Goal: Obtain resource: Obtain resource

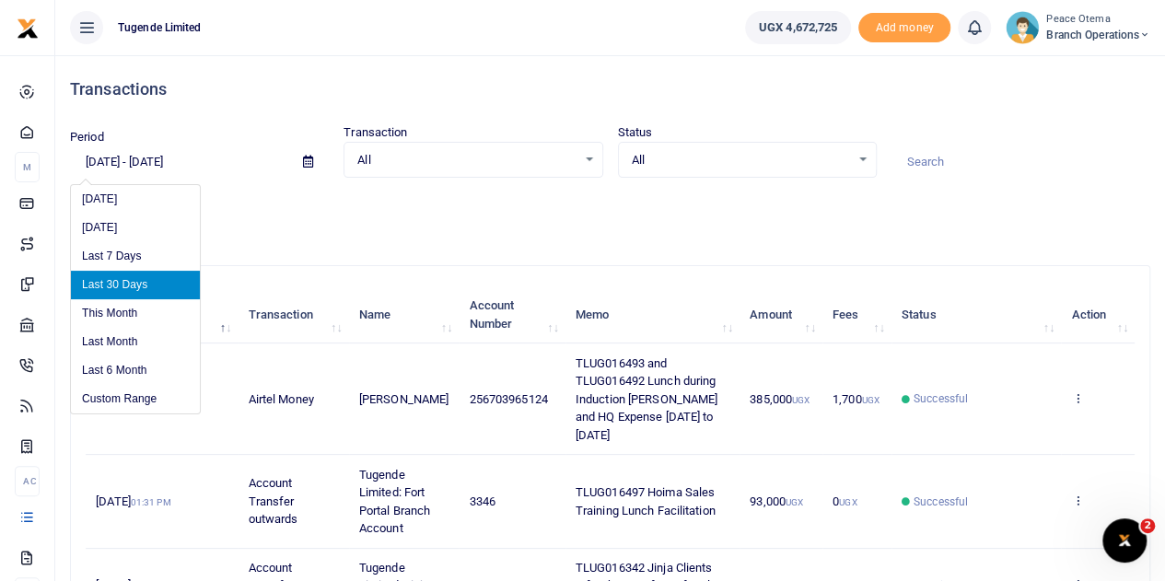
click at [101, 159] on input "[DATE] - [DATE]" at bounding box center [179, 161] width 218 height 31
click at [109, 388] on li "Custom Range" at bounding box center [135, 399] width 129 height 29
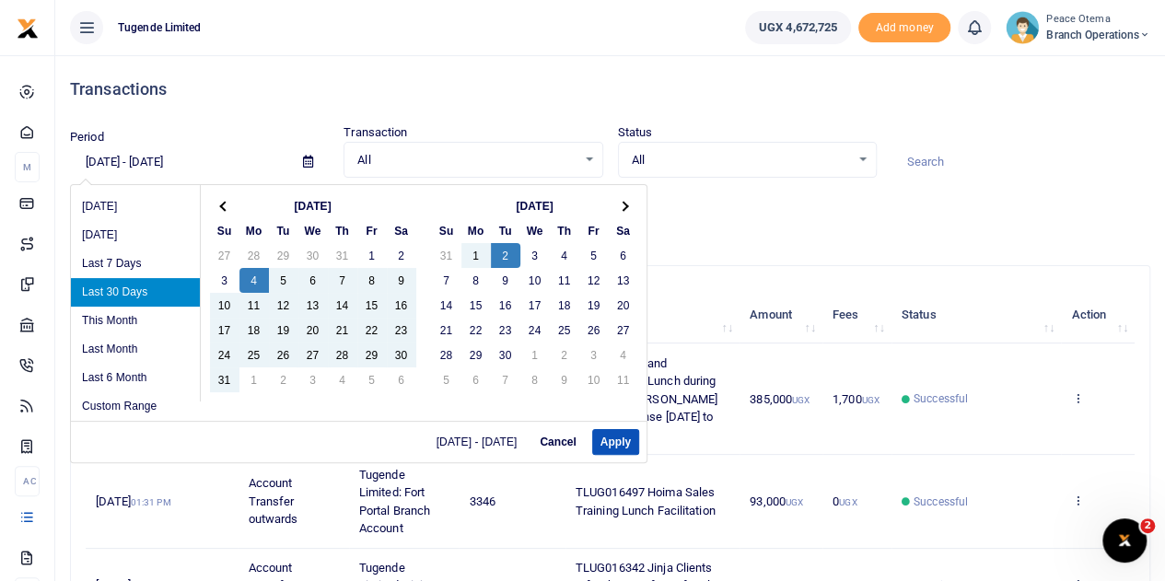
click at [96, 160] on input "[DATE] - [DATE]" at bounding box center [179, 161] width 218 height 31
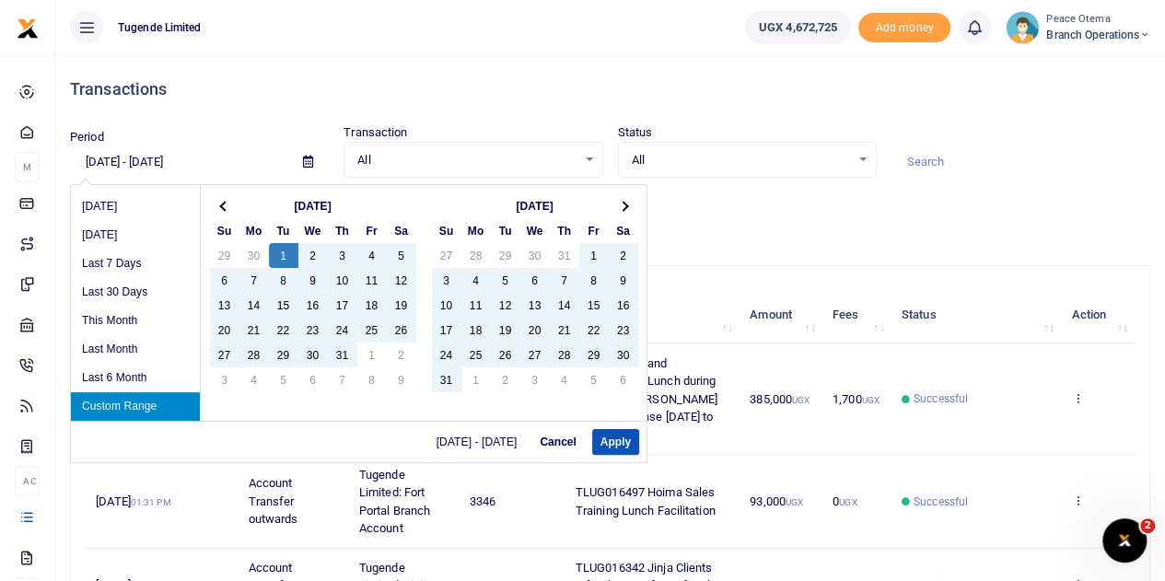
type input "[DATE] - [DATE]"
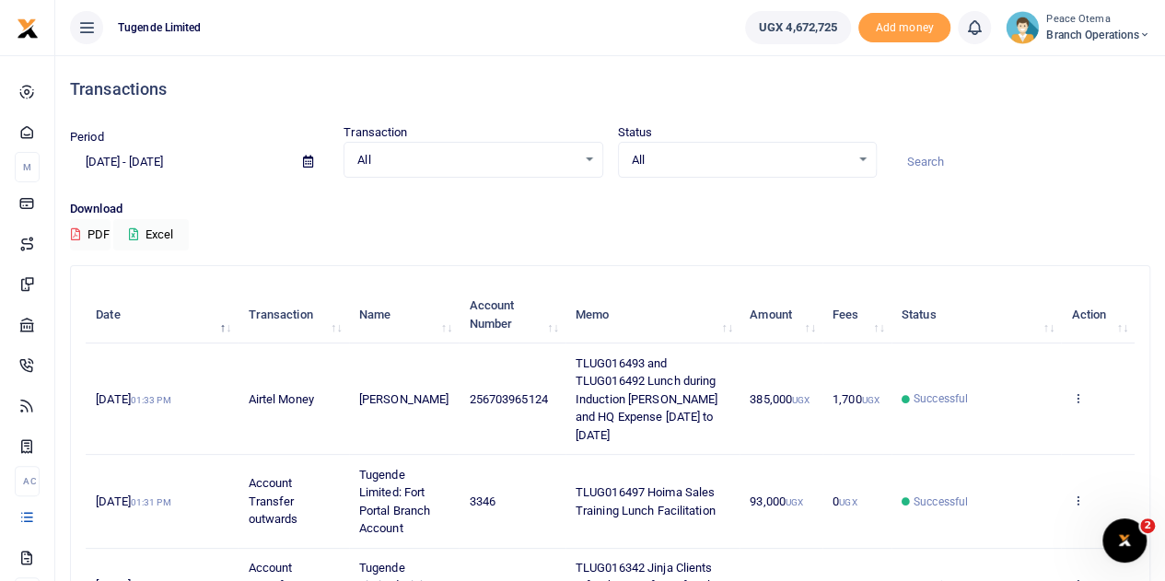
click at [552, 242] on div "Download PDF Excel" at bounding box center [610, 225] width 1080 height 51
click at [948, 156] on input at bounding box center [1020, 161] width 259 height 31
paste input "TLUG-015924"
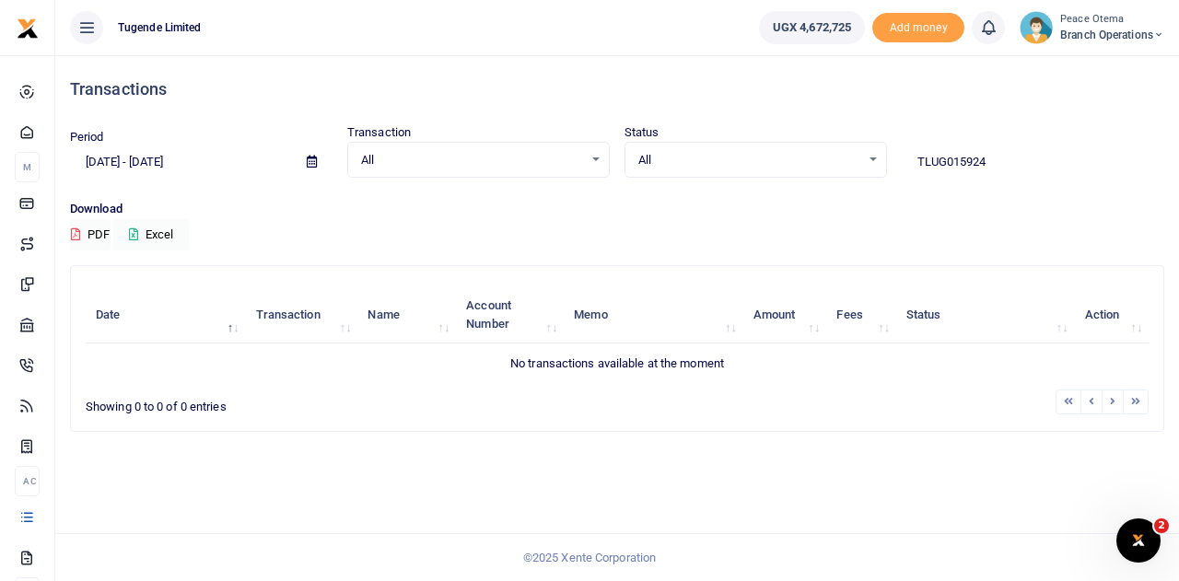
type input "TLUG015924"
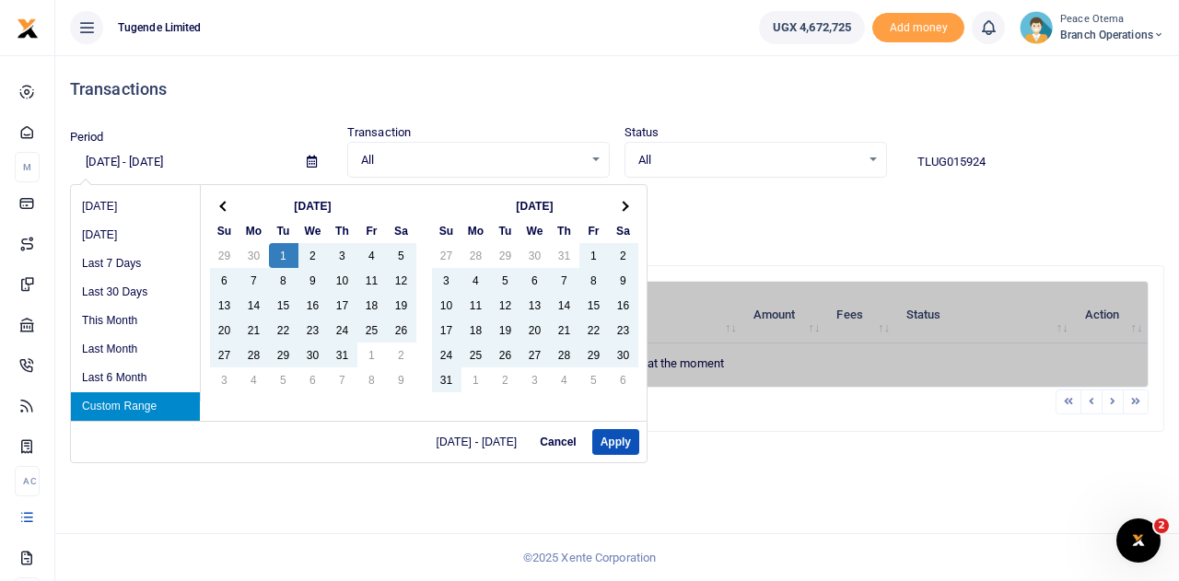
click at [98, 160] on input "[DATE] - [DATE]" at bounding box center [181, 161] width 222 height 31
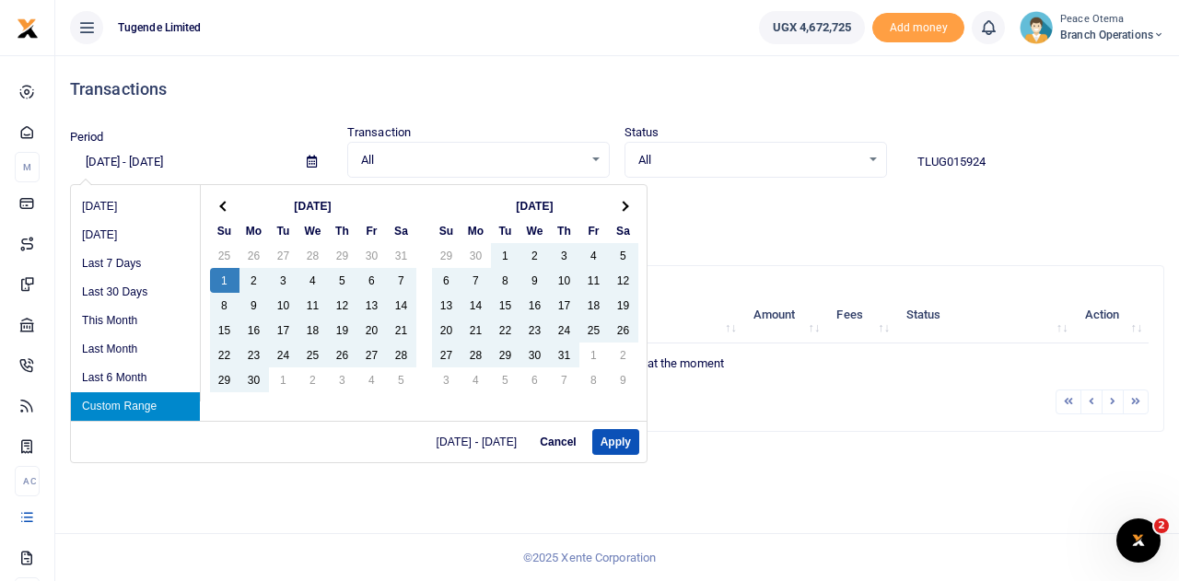
type input "[DATE] - [DATE]"
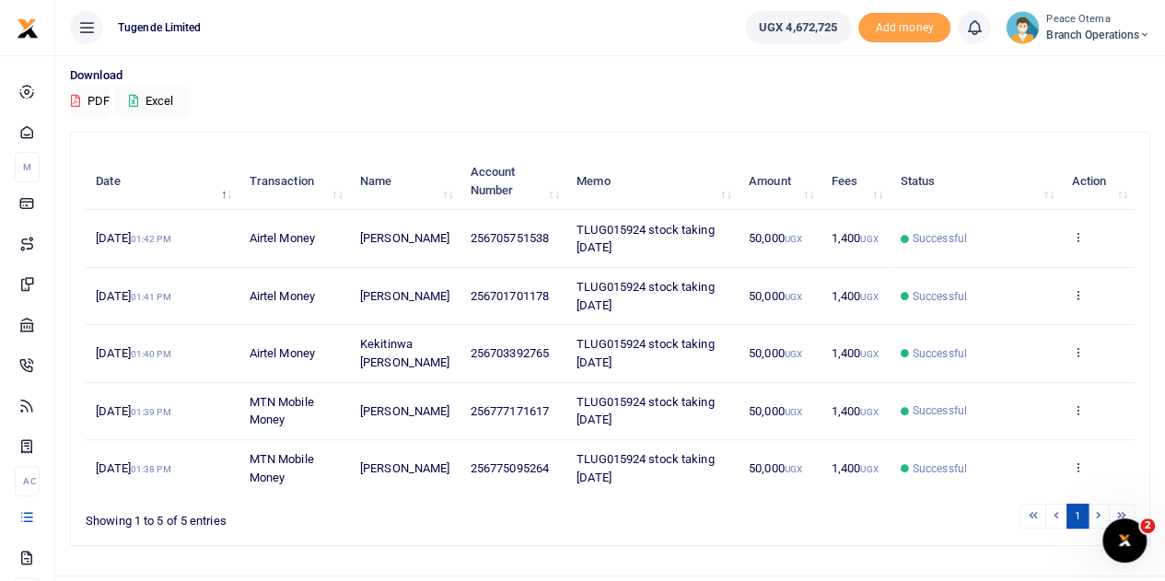
scroll to position [172, 0]
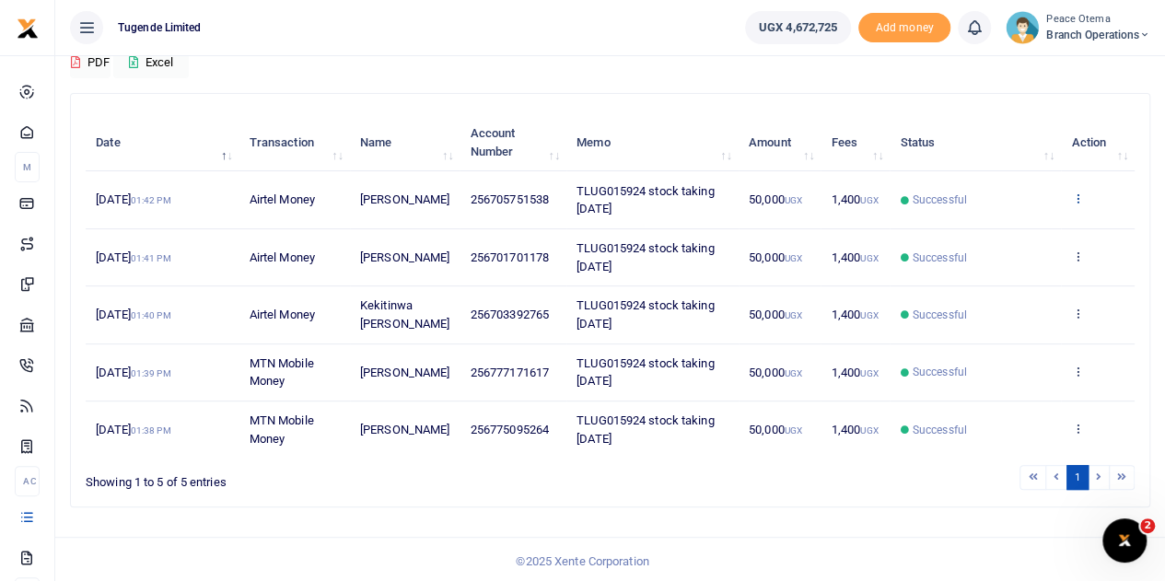
click at [1076, 192] on icon at bounding box center [1077, 198] width 12 height 13
click at [994, 222] on link "View details" at bounding box center [1009, 230] width 145 height 26
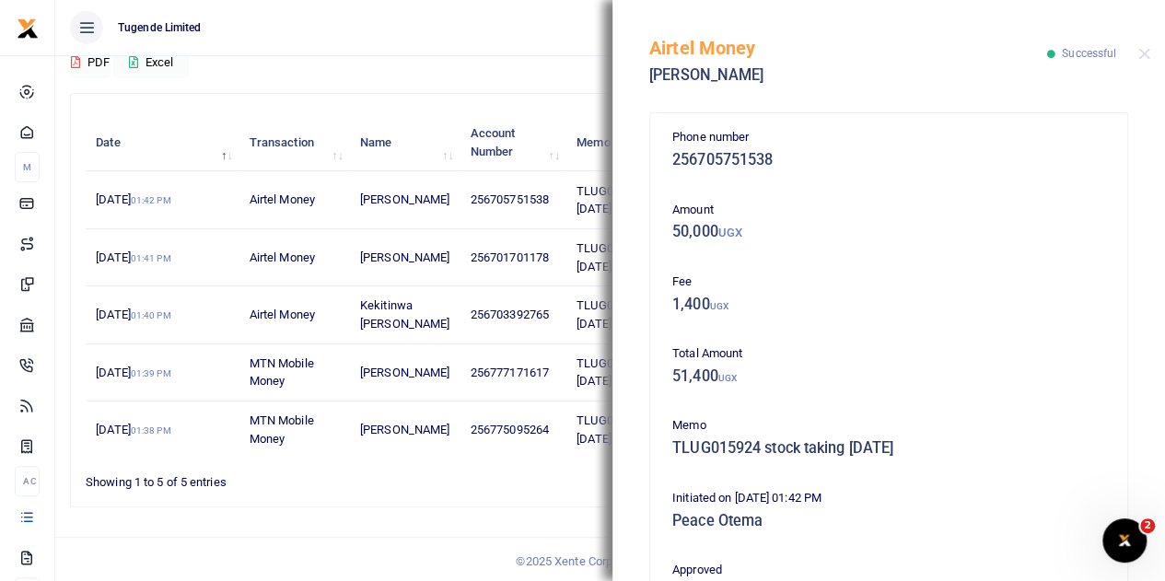
scroll to position [397, 0]
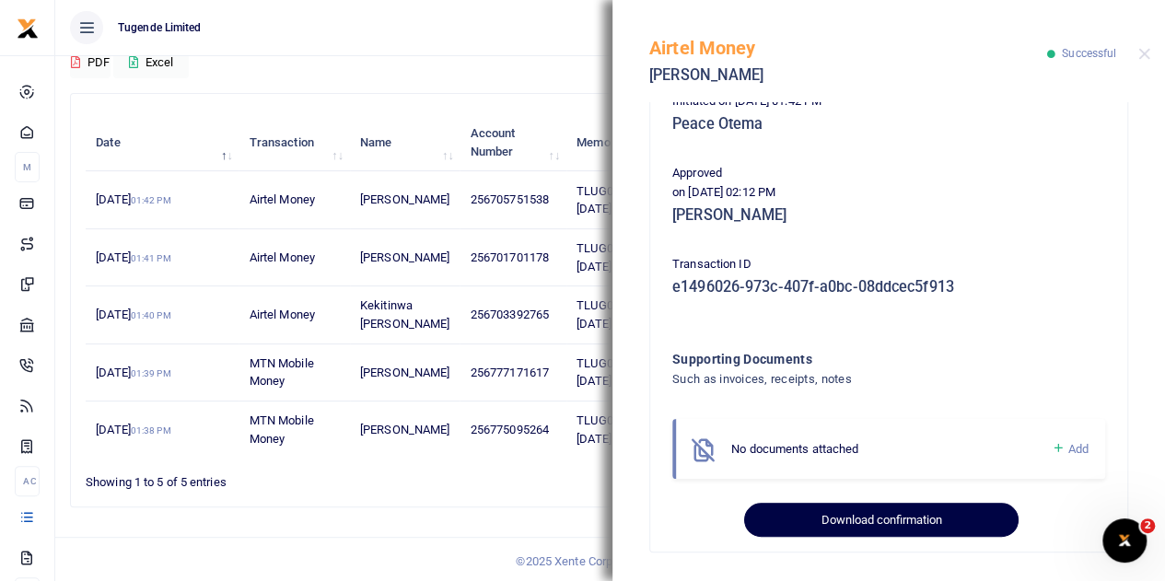
click at [866, 509] on button "Download confirmation" at bounding box center [880, 520] width 273 height 35
click at [830, 529] on button "Download confirmation" at bounding box center [880, 520] width 273 height 35
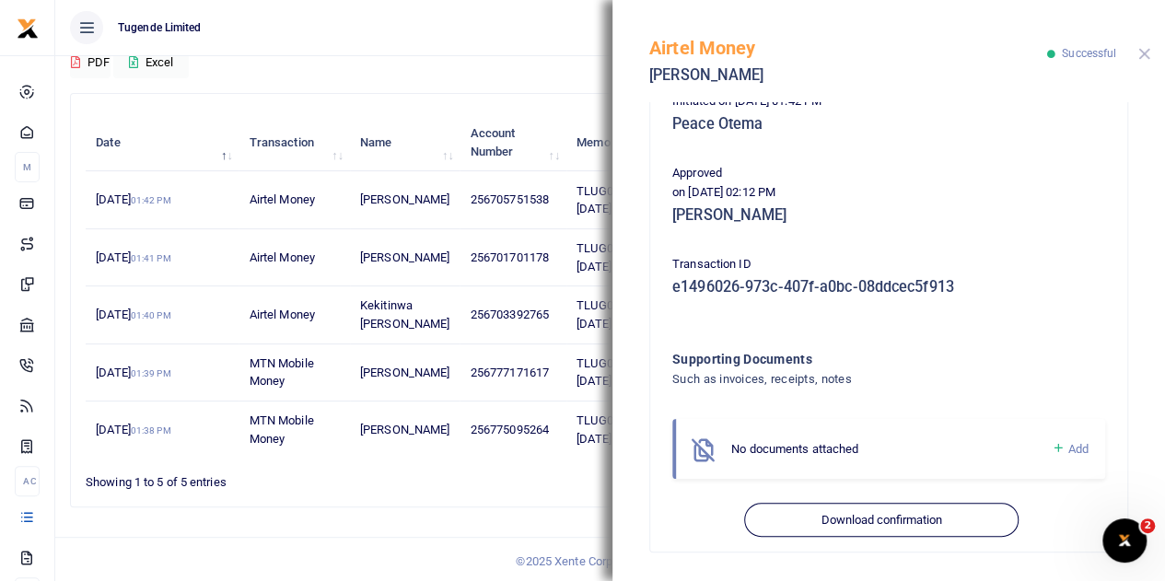
click at [1145, 52] on button "Close" at bounding box center [1144, 54] width 12 height 12
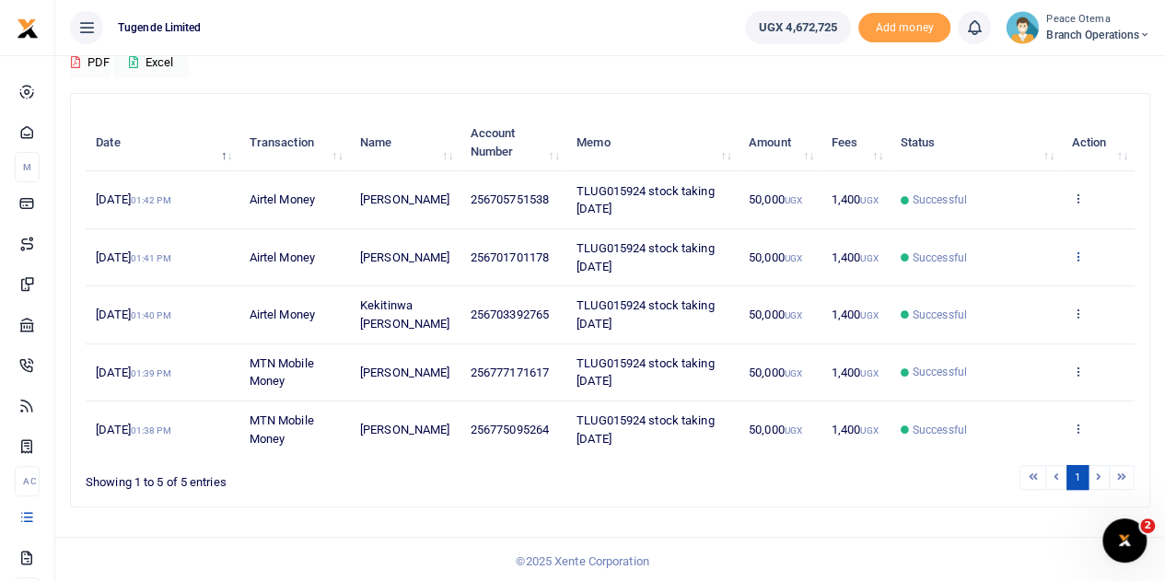
click at [1079, 258] on icon at bounding box center [1077, 256] width 12 height 13
click at [1012, 289] on link "View details" at bounding box center [1009, 287] width 145 height 26
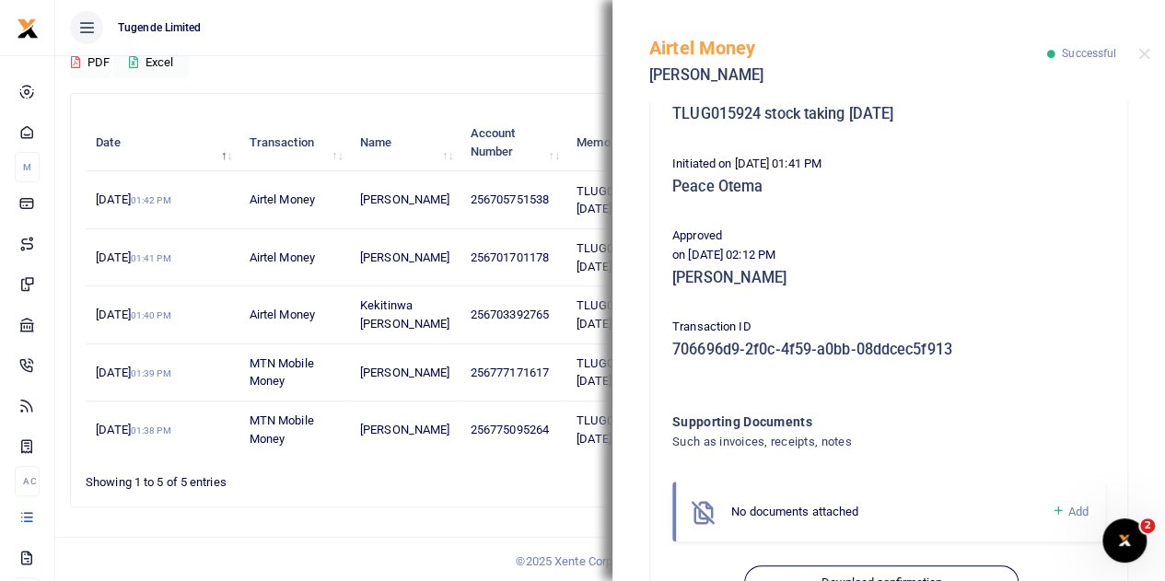
scroll to position [375, 0]
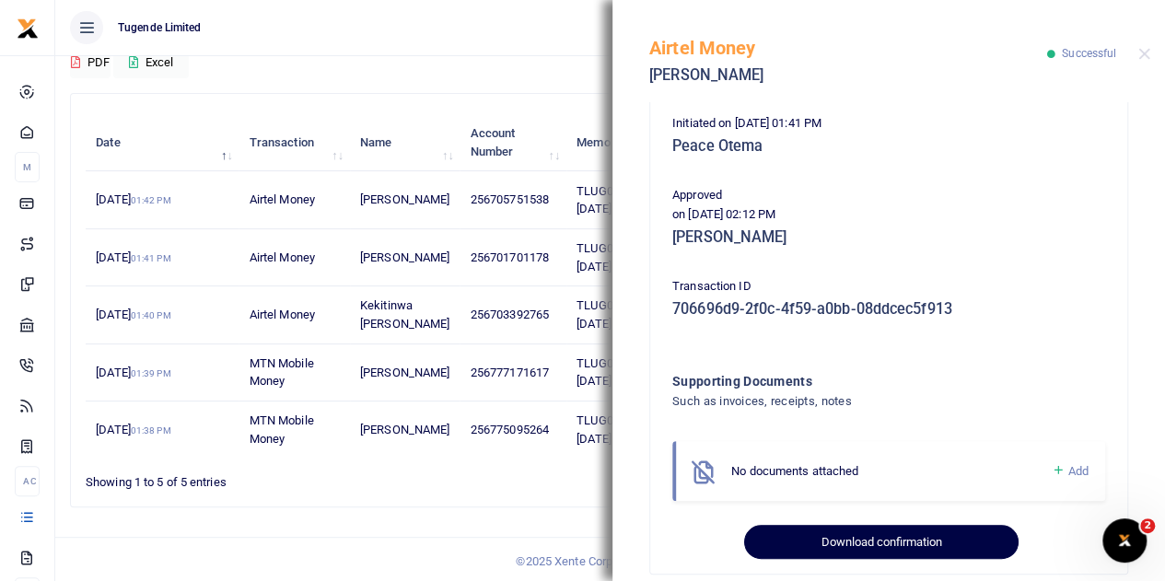
click at [812, 552] on button "Download confirmation" at bounding box center [880, 542] width 273 height 35
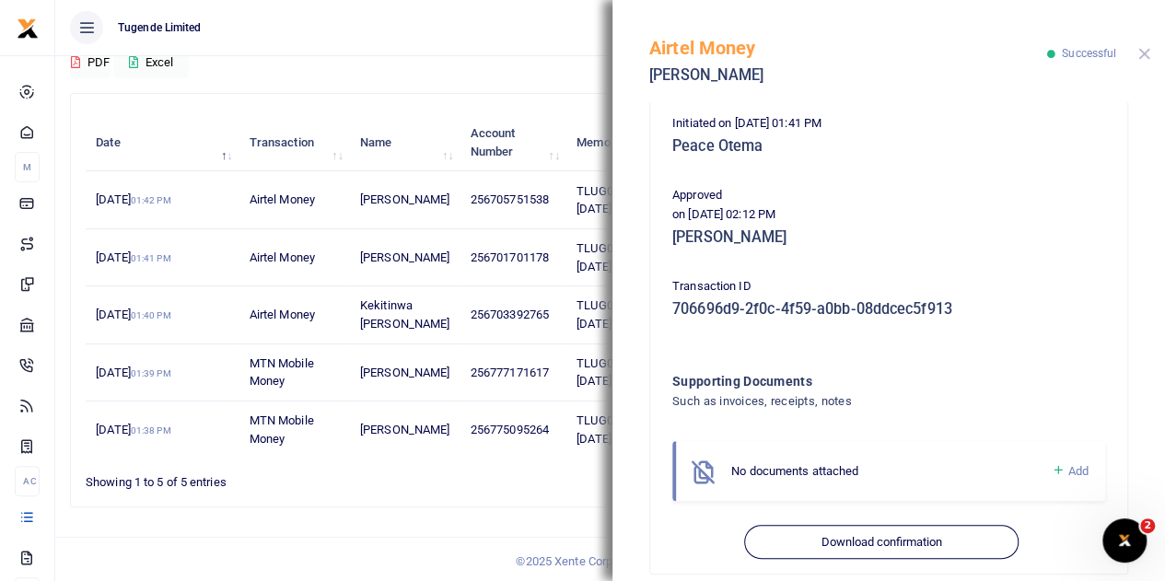
click at [1143, 55] on button "Close" at bounding box center [1144, 54] width 12 height 12
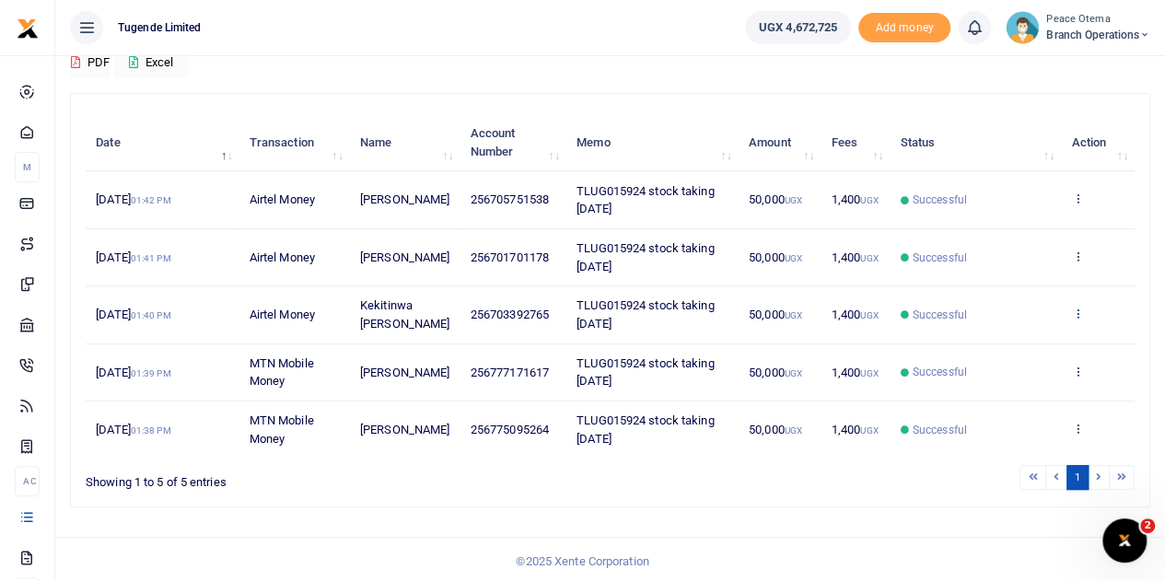
click at [1080, 312] on icon at bounding box center [1077, 313] width 12 height 13
click at [1025, 345] on link "View details" at bounding box center [1009, 344] width 145 height 26
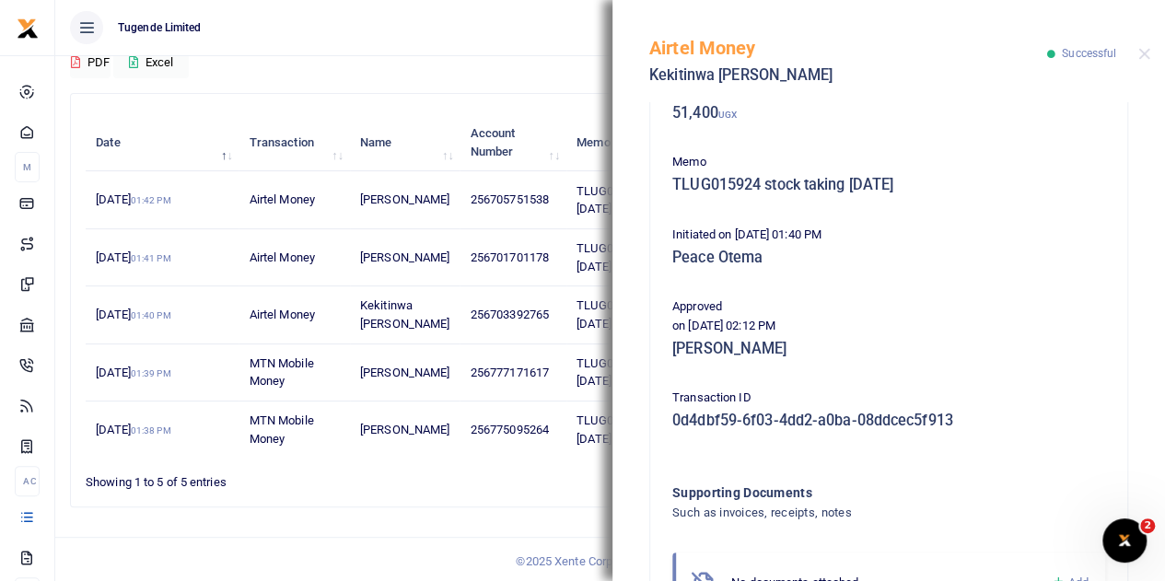
scroll to position [397, 0]
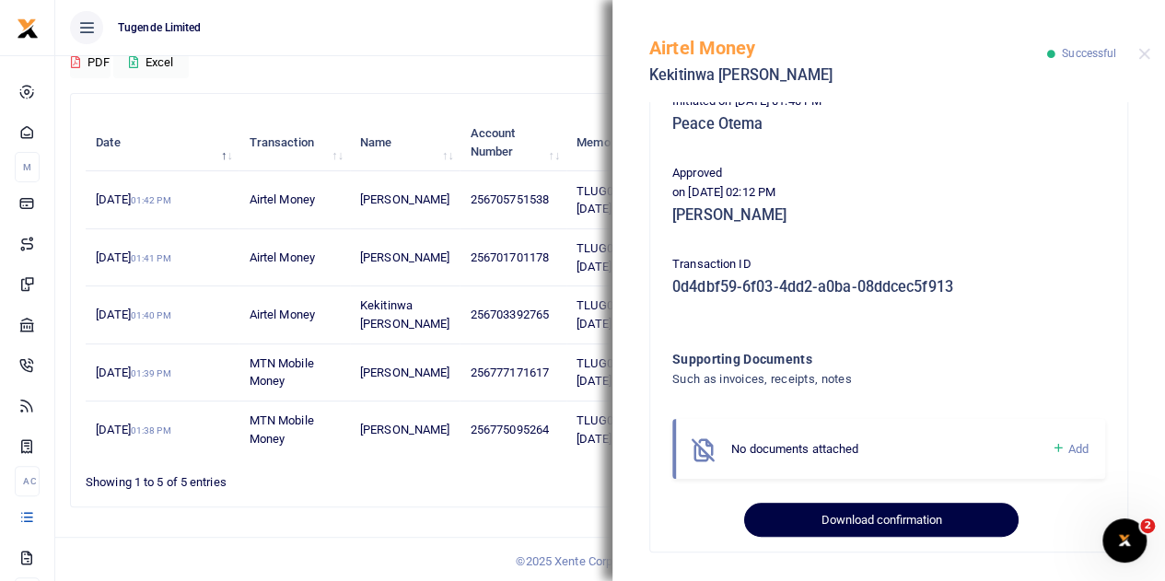
click at [854, 517] on button "Download confirmation" at bounding box center [880, 520] width 273 height 35
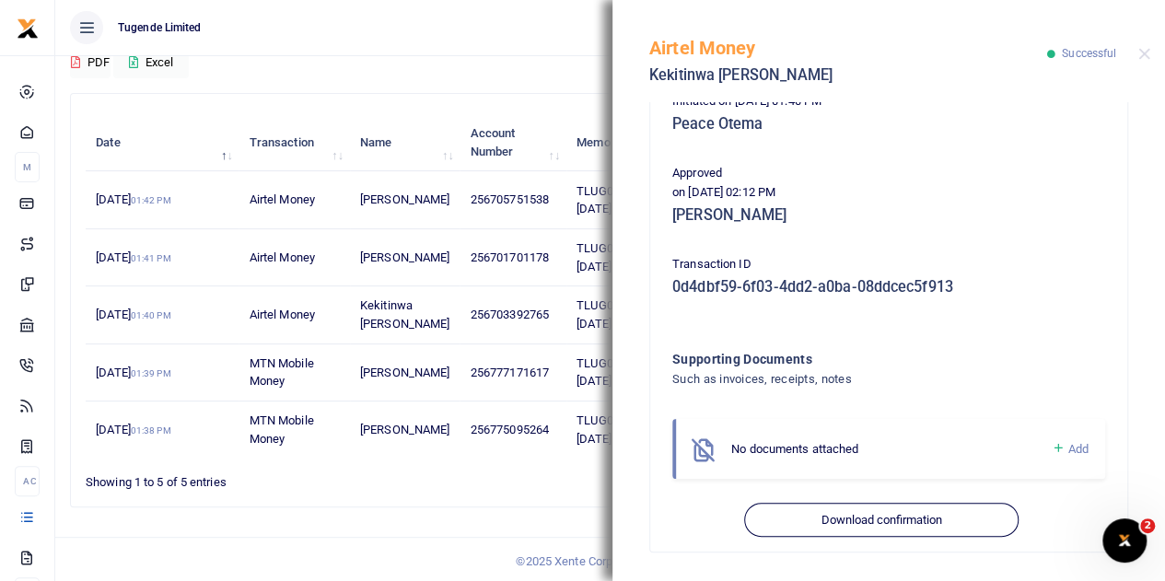
click at [1037, 103] on p "Initiated on [DATE] 01:40 PM" at bounding box center [888, 101] width 433 height 19
click at [1144, 54] on button "Close" at bounding box center [1144, 54] width 12 height 12
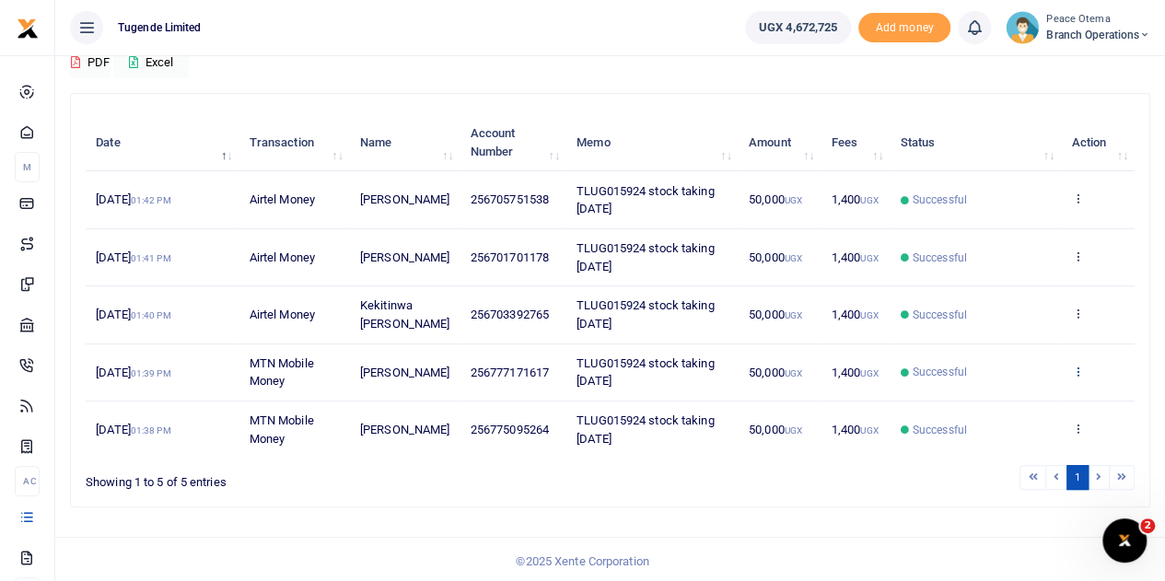
click at [1075, 368] on icon at bounding box center [1077, 371] width 12 height 13
click at [994, 395] on link "View details" at bounding box center [1009, 402] width 145 height 26
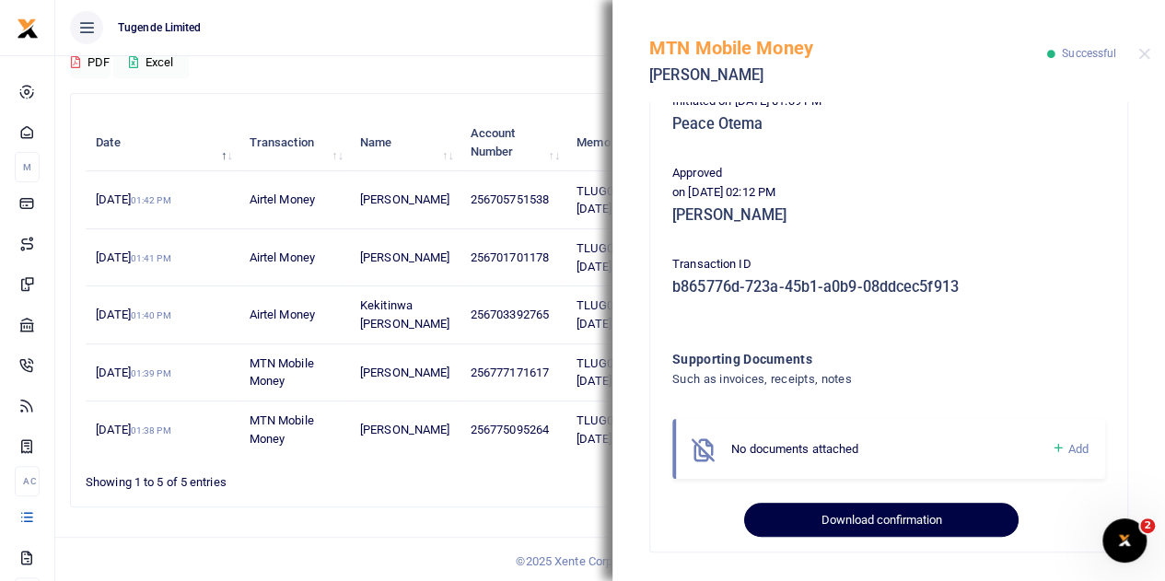
click at [829, 518] on button "Download confirmation" at bounding box center [880, 520] width 273 height 35
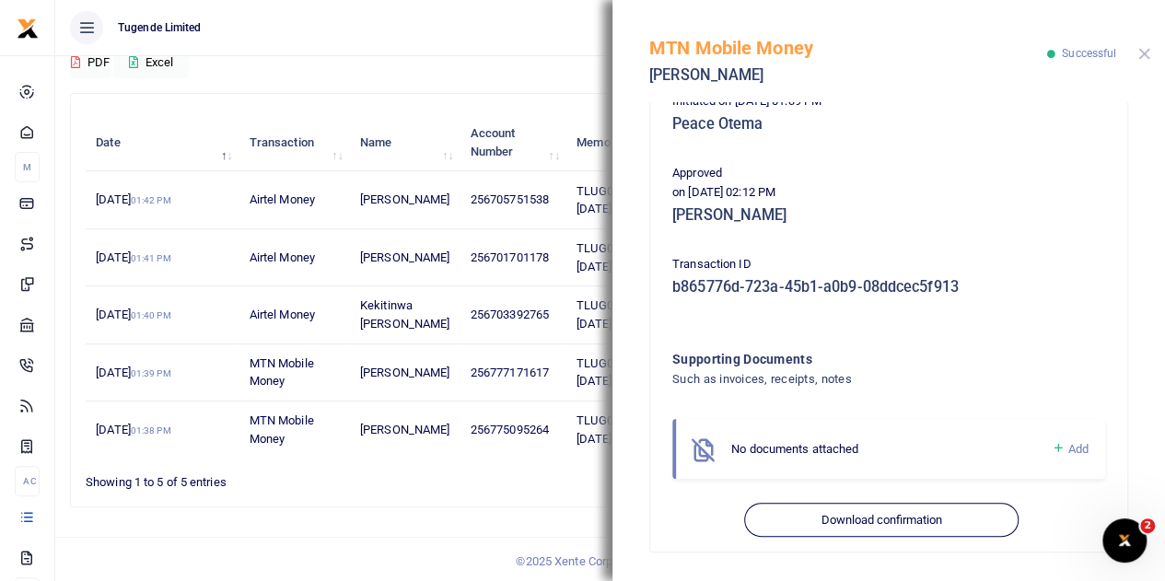
click at [1144, 52] on button "Close" at bounding box center [1144, 54] width 12 height 12
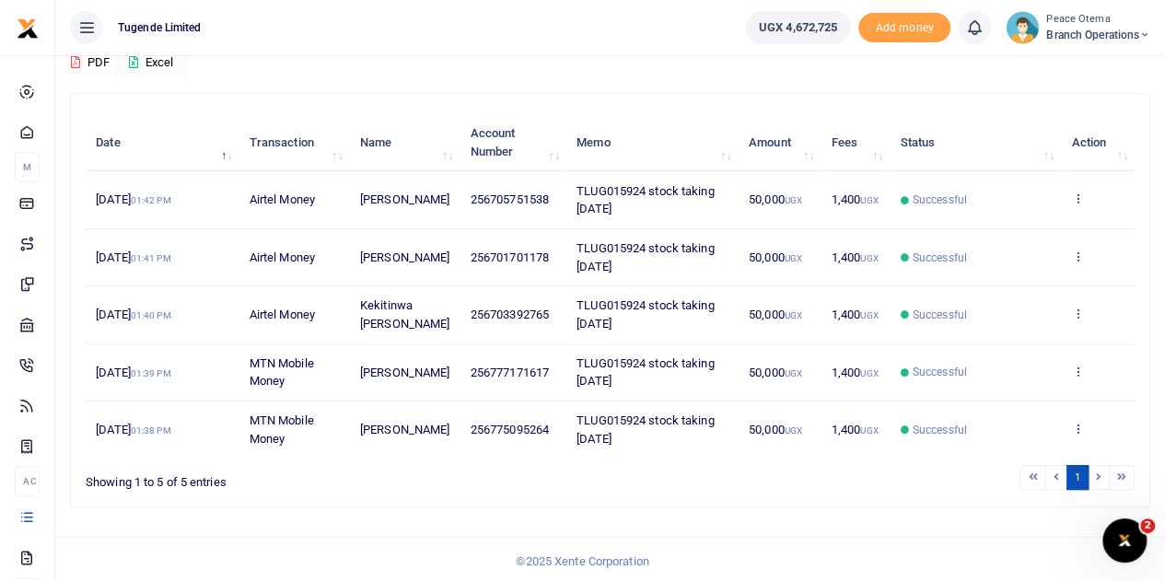
click at [1076, 427] on icon at bounding box center [1077, 428] width 12 height 13
click at [1019, 344] on link "View details" at bounding box center [1009, 357] width 145 height 26
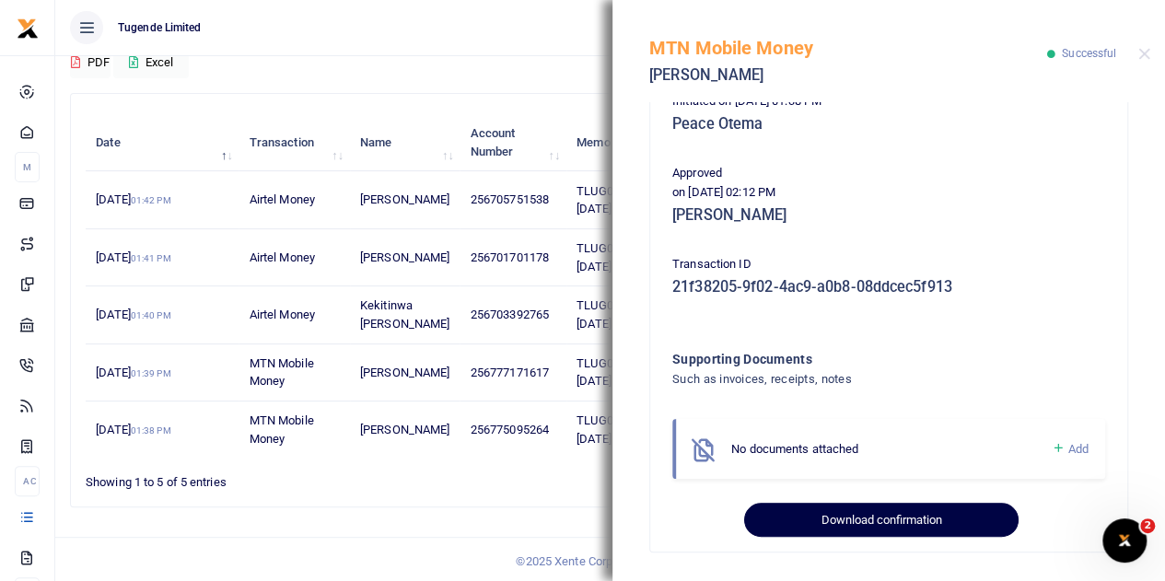
click at [841, 524] on button "Download confirmation" at bounding box center [880, 520] width 273 height 35
